Goal: Use online tool/utility: Use online tool/utility

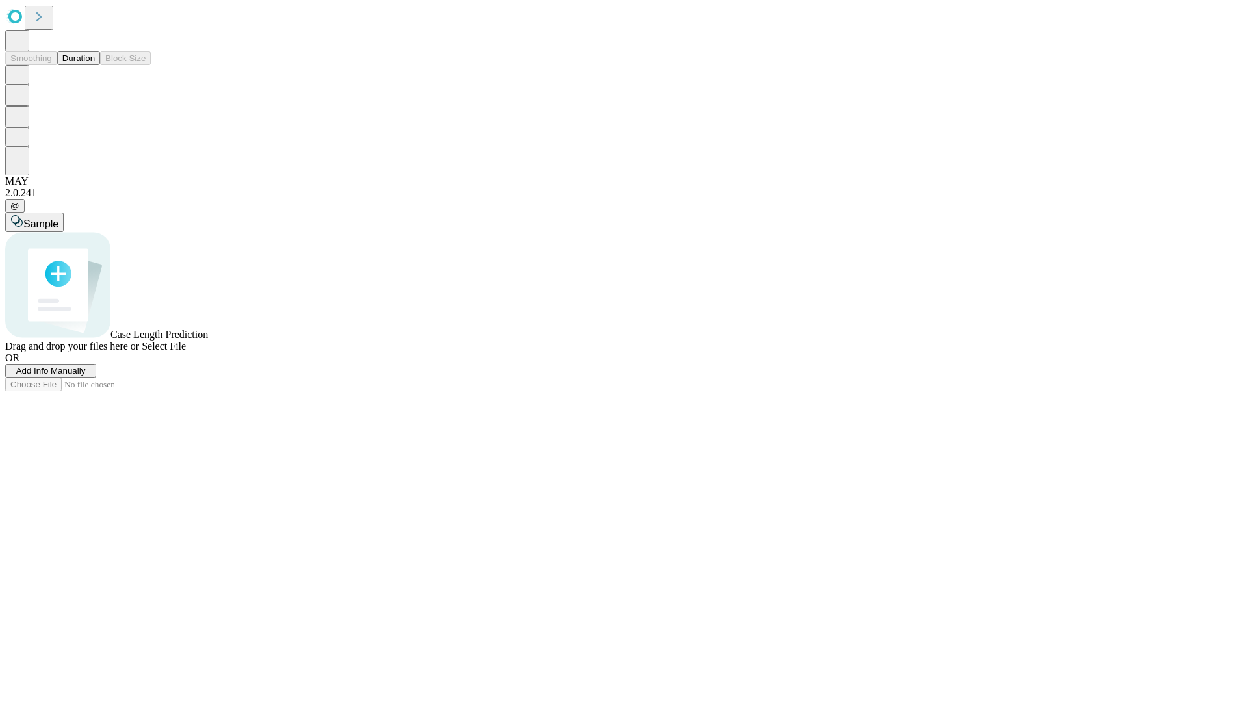
click at [95, 65] on button "Duration" at bounding box center [78, 58] width 43 height 14
click at [58, 218] on span "Sample" at bounding box center [40, 223] width 35 height 11
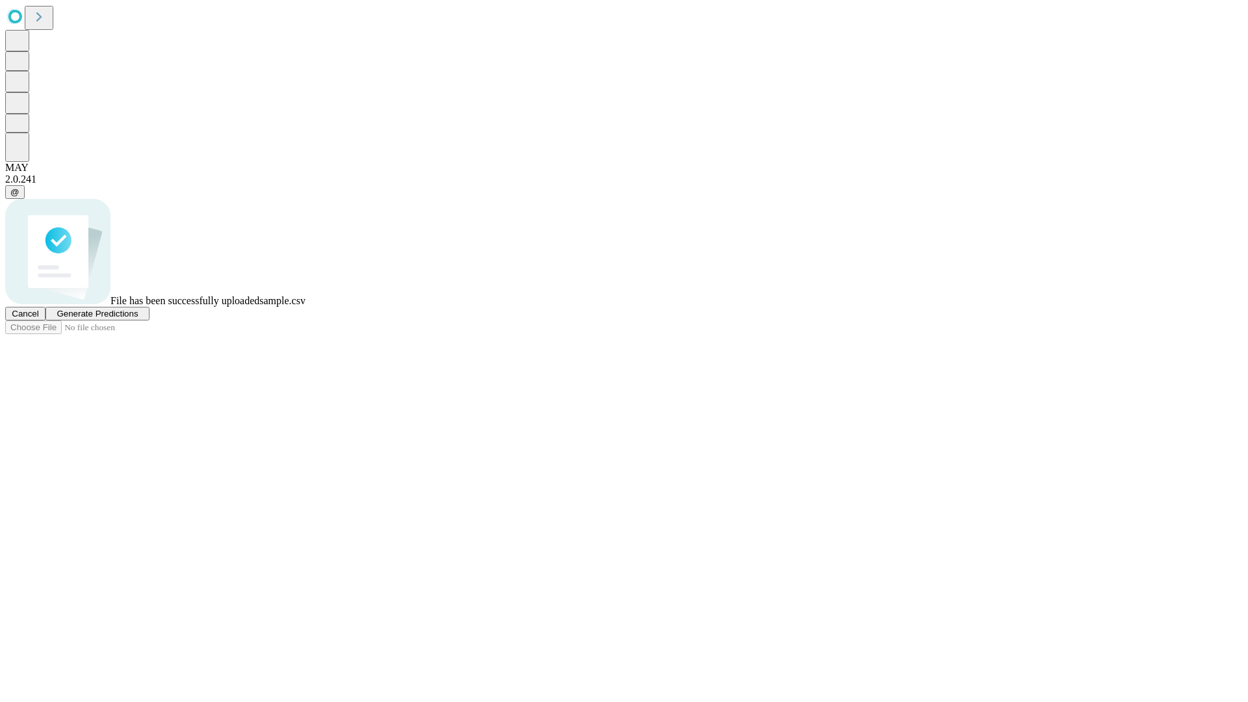
click at [138, 318] on span "Generate Predictions" at bounding box center [97, 314] width 81 height 10
